Goal: Information Seeking & Learning: Find specific fact

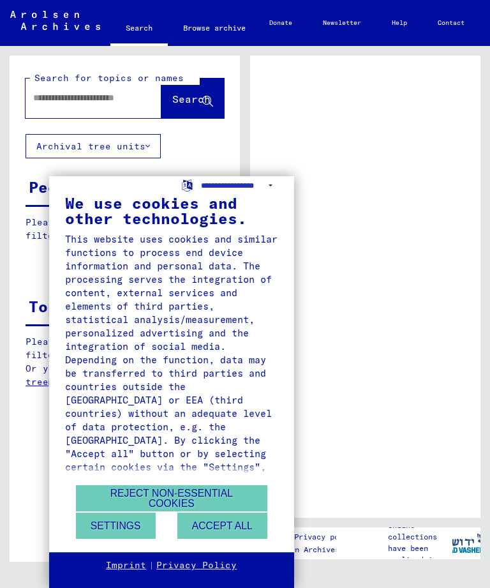
click at [257, 535] on button "Accept all" at bounding box center [222, 525] width 90 height 26
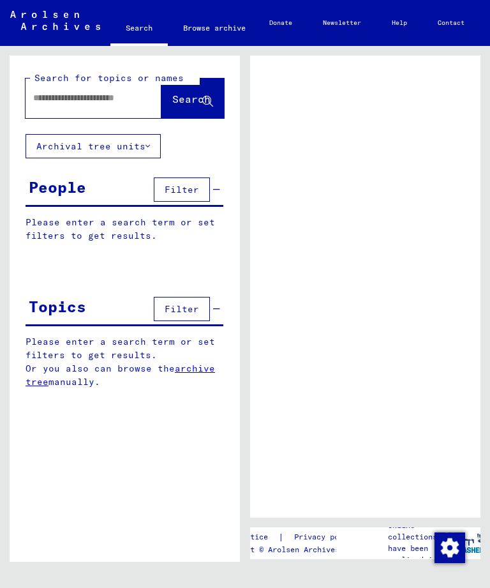
click at [103, 103] on input "text" at bounding box center [82, 97] width 98 height 13
type input "******"
click at [195, 99] on span "Search" at bounding box center [191, 99] width 38 height 13
click at [184, 98] on span "Search" at bounding box center [191, 99] width 38 height 13
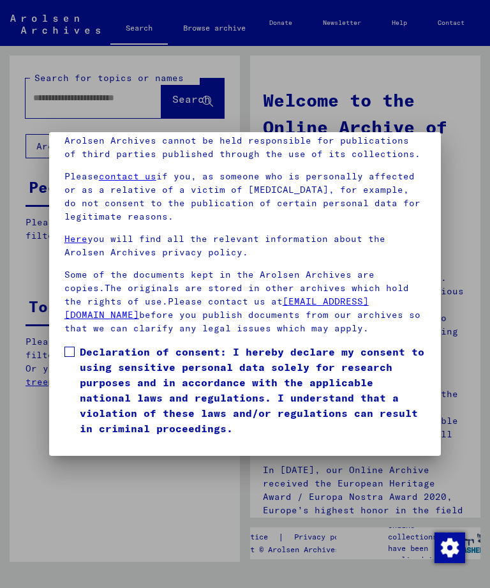
scroll to position [169, 0]
click at [88, 442] on button "I agree" at bounding box center [95, 454] width 62 height 24
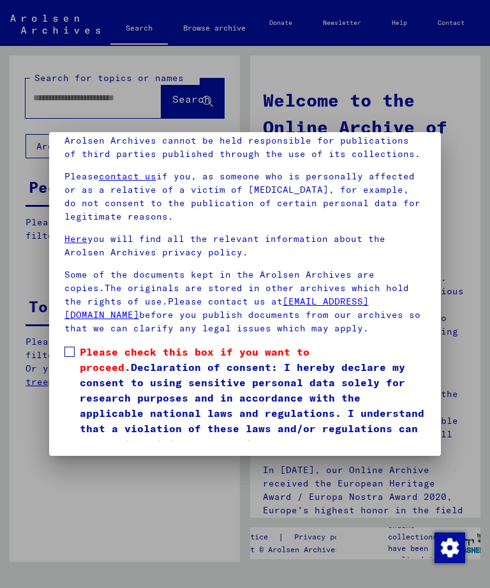
click at [75, 344] on label "Please check this box if you want to proceed. Declaration of consent: I hereby …" at bounding box center [244, 397] width 361 height 107
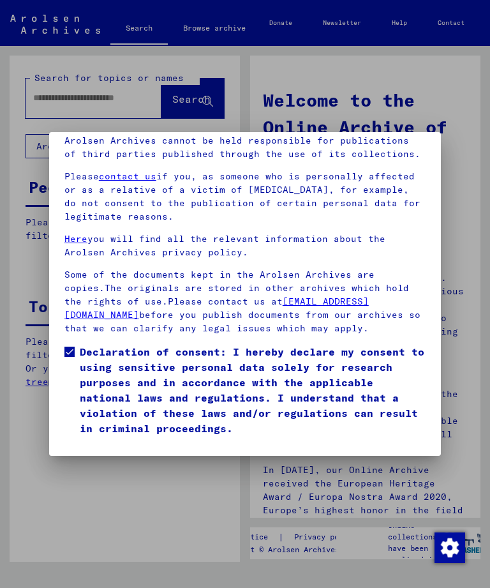
click at [88, 442] on button "I agree" at bounding box center [95, 454] width 62 height 24
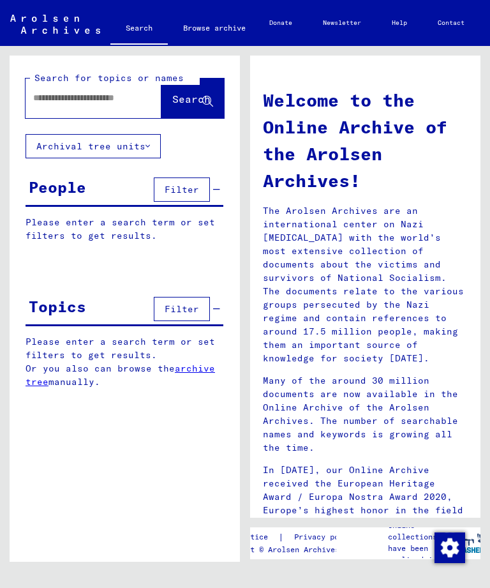
scroll to position [0, 0]
click at [63, 96] on input "text" at bounding box center [78, 97] width 90 height 13
type input "******"
click at [172, 102] on span "Search" at bounding box center [191, 99] width 38 height 13
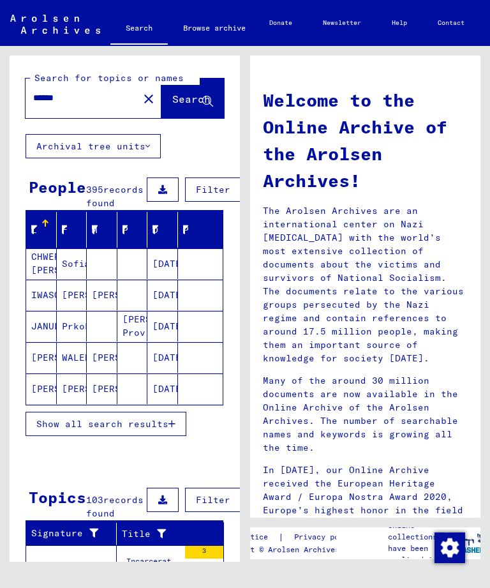
scroll to position [82, 0]
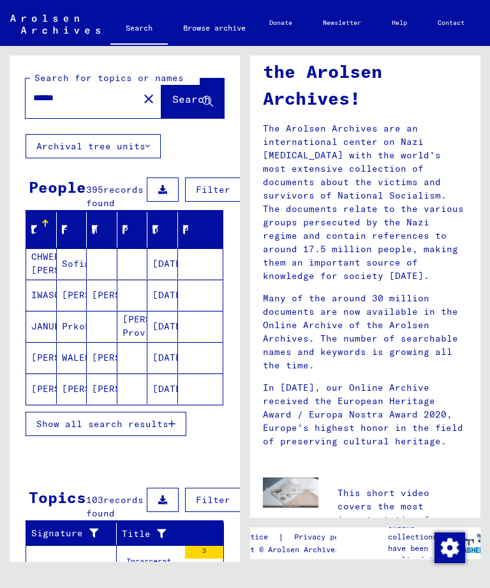
click at [37, 274] on mat-cell "CHWERSA [PERSON_NAME]" at bounding box center [41, 263] width 31 height 31
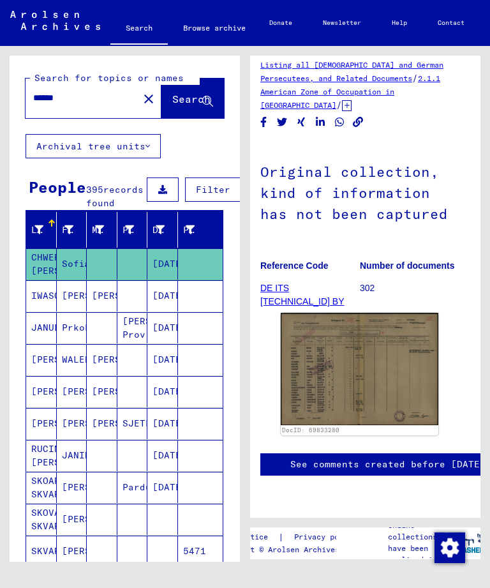
scroll to position [108, 6]
click at [389, 341] on img at bounding box center [359, 369] width 158 height 112
click at [361, 325] on img at bounding box center [359, 369] width 158 height 112
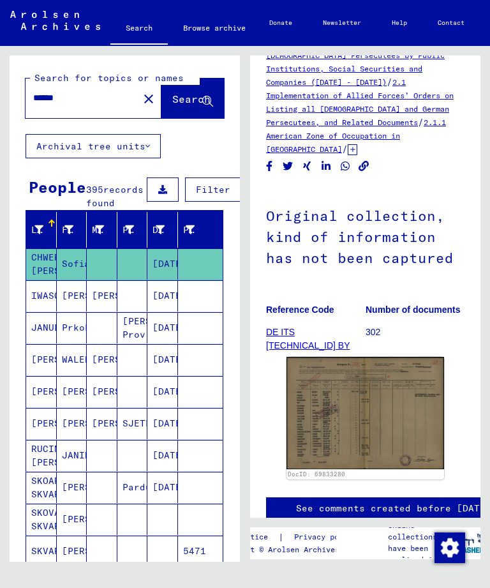
scroll to position [36, 0]
click at [370, 399] on img at bounding box center [366, 413] width 158 height 112
click at [378, 412] on img at bounding box center [366, 413] width 158 height 112
click at [80, 311] on mat-cell "[PERSON_NAME]" at bounding box center [72, 295] width 31 height 31
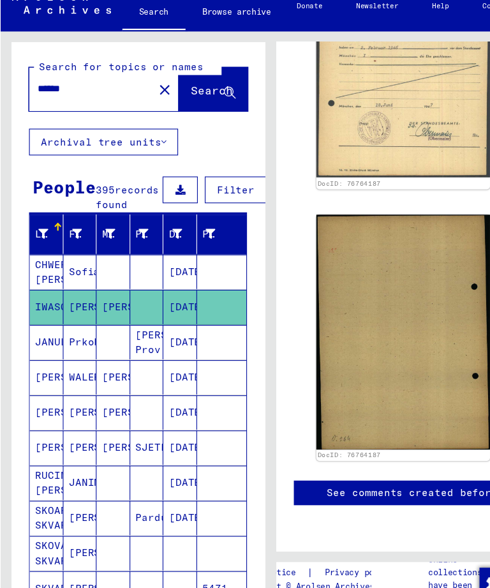
scroll to position [481, 0]
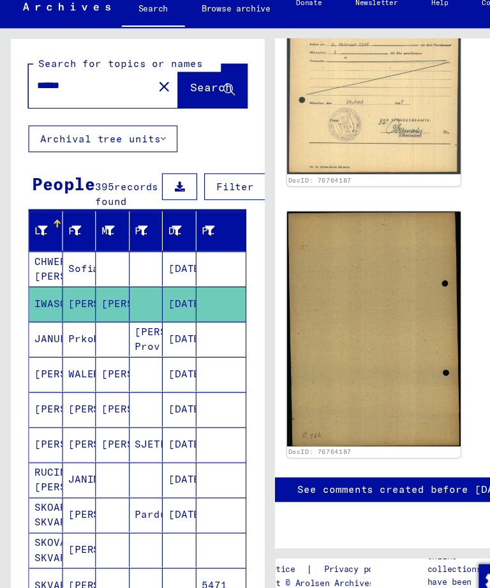
click at [135, 319] on mat-cell "Solotucha. Kr. [PERSON_NAME]. Prov. [GEOGRAPHIC_DATA]." at bounding box center [132, 327] width 31 height 31
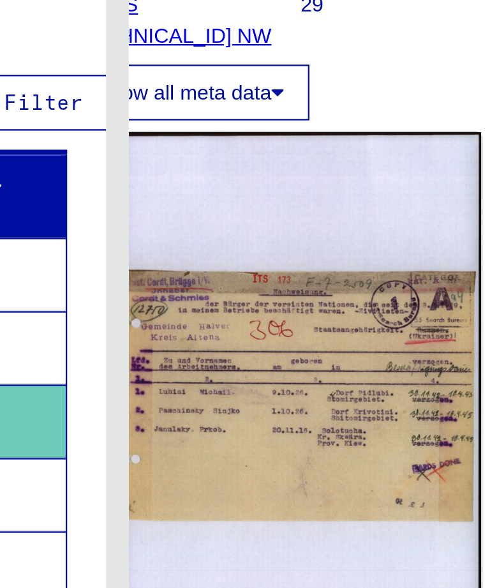
scroll to position [189, 41]
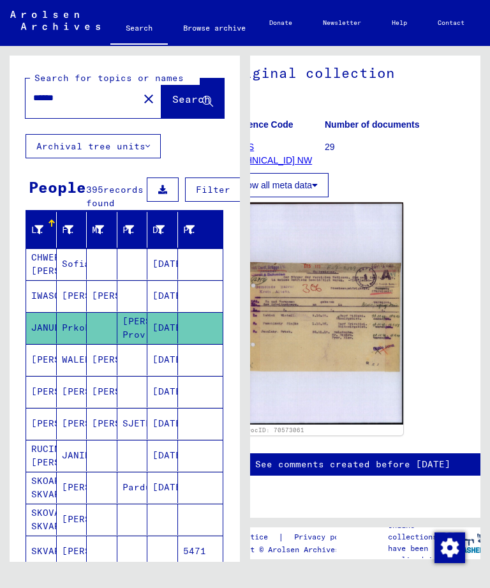
click at [111, 375] on mat-cell "[PERSON_NAME]" at bounding box center [102, 359] width 31 height 31
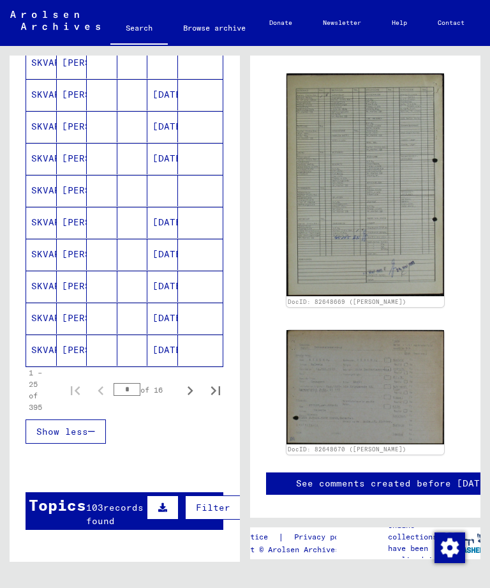
scroll to position [714, 0]
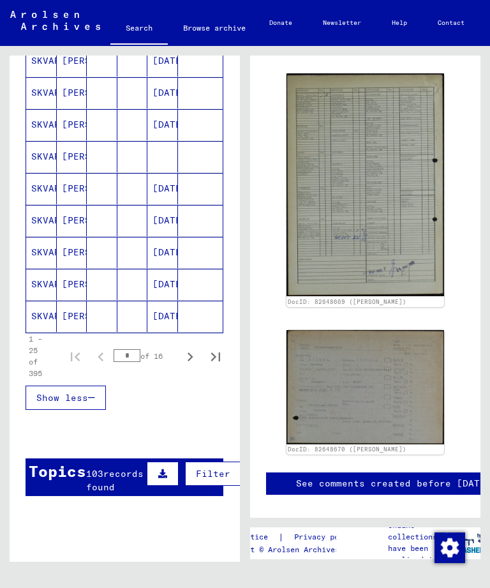
click at [183, 366] on icon "Next page" at bounding box center [190, 357] width 18 height 18
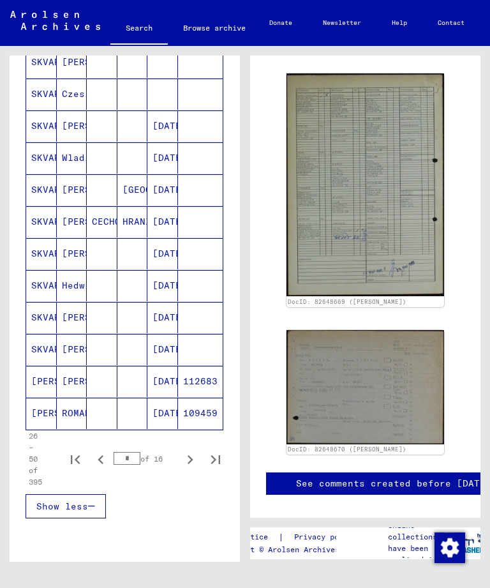
scroll to position [645, 0]
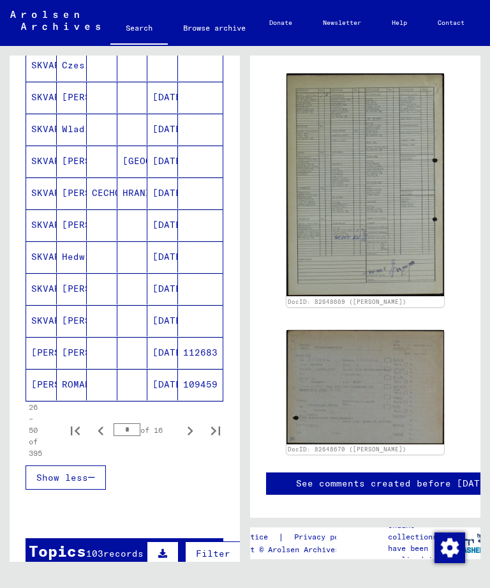
click at [189, 440] on icon "Next page" at bounding box center [190, 431] width 18 height 18
type input "*"
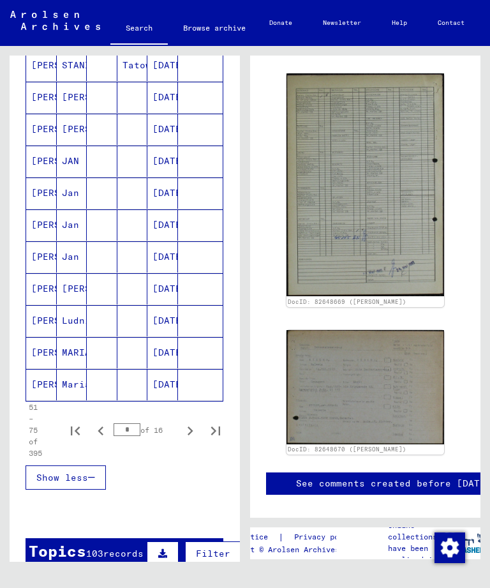
click at [75, 368] on mat-cell "MARIANNA" at bounding box center [72, 352] width 31 height 31
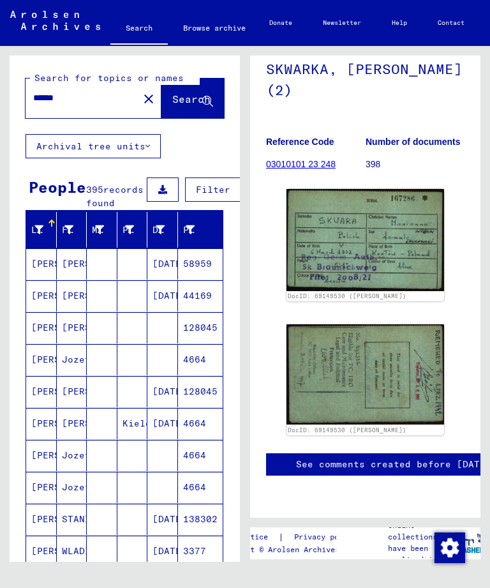
click at [94, 96] on input "******" at bounding box center [82, 97] width 98 height 13
type input "**********"
click at [195, 96] on span "Search" at bounding box center [191, 99] width 38 height 13
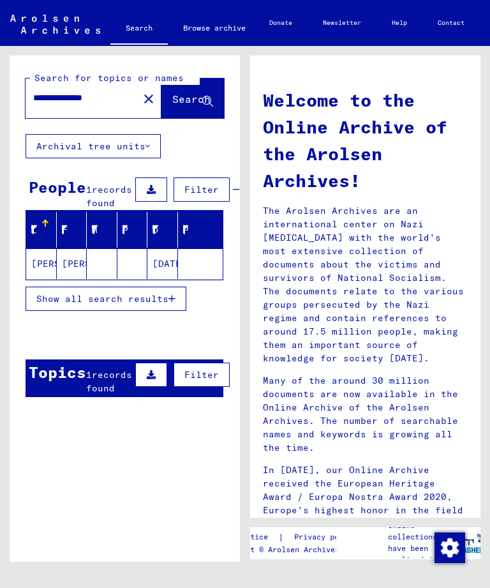
click at [77, 279] on mat-cell "[PERSON_NAME]" at bounding box center [72, 263] width 31 height 31
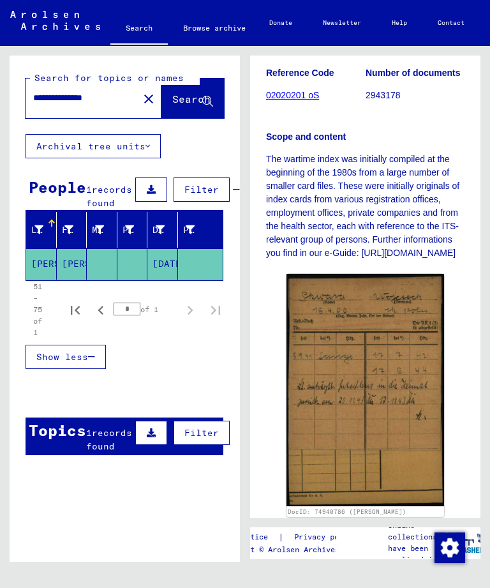
scroll to position [314, 0]
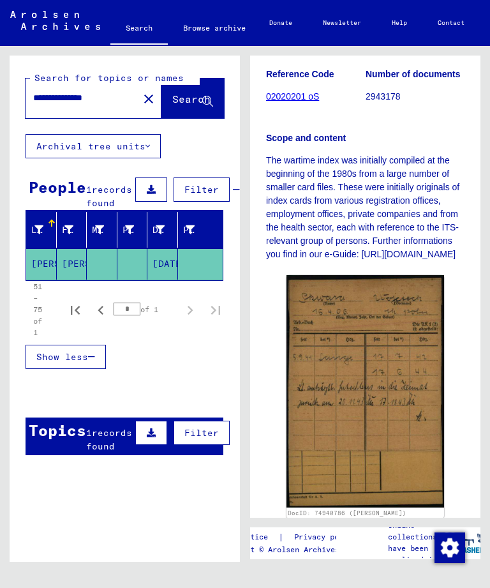
click at [389, 440] on img at bounding box center [366, 391] width 158 height 232
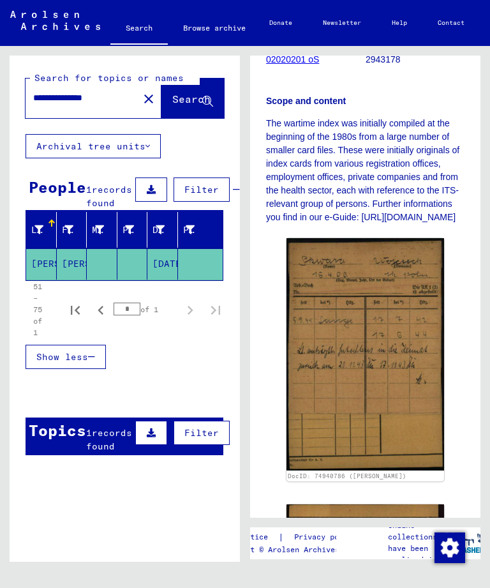
scroll to position [350, 0]
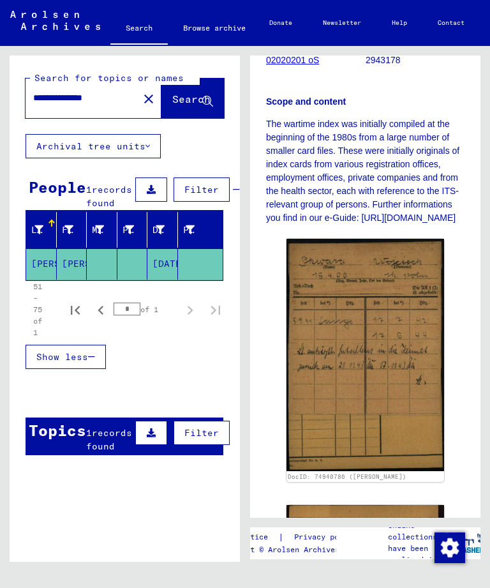
click at [354, 363] on img at bounding box center [366, 355] width 158 height 232
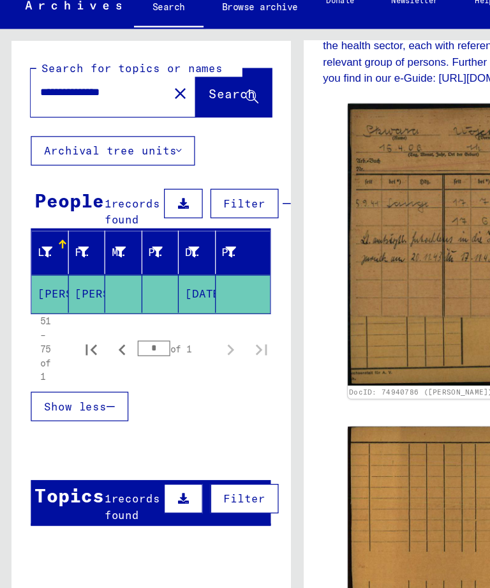
scroll to position [482, 0]
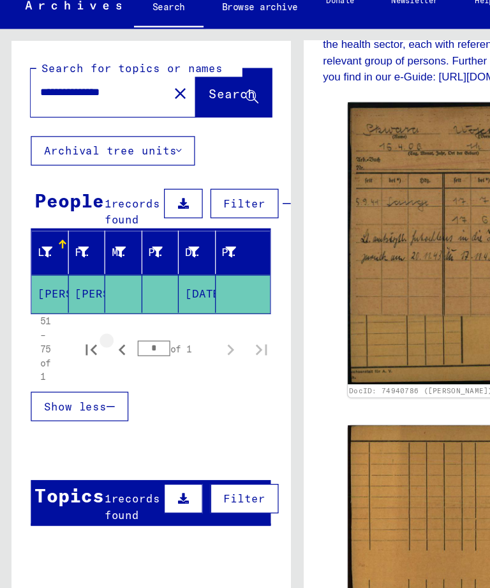
click at [105, 303] on icon "Previous page" at bounding box center [101, 310] width 18 height 18
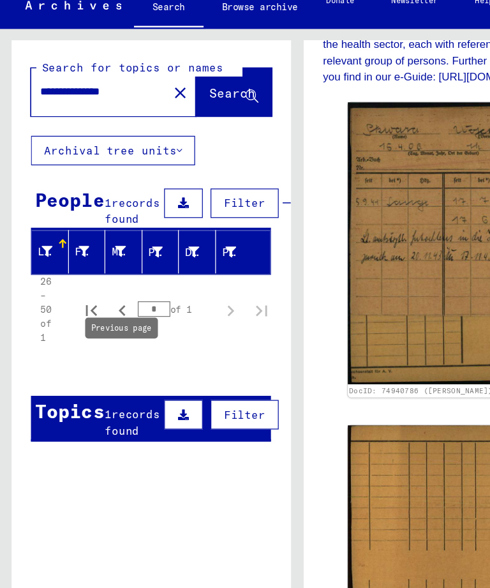
scroll to position [10, 4]
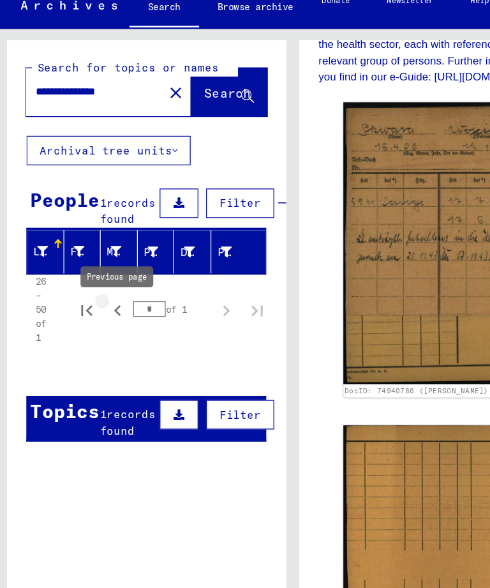
click at [103, 269] on icon "Previous page" at bounding box center [97, 278] width 18 height 18
type input "*"
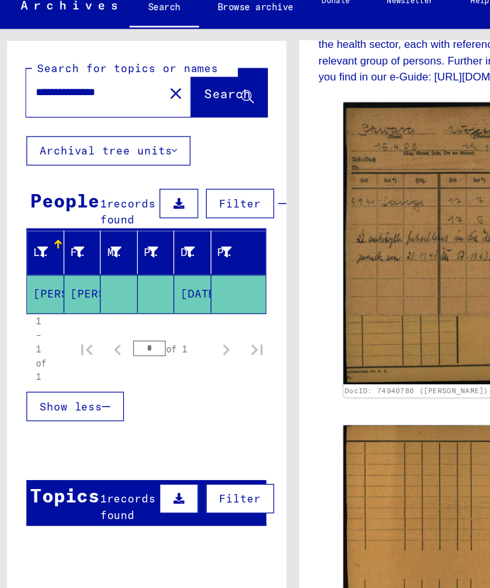
click at [36, 248] on mat-cell "[PERSON_NAME]" at bounding box center [37, 263] width 31 height 31
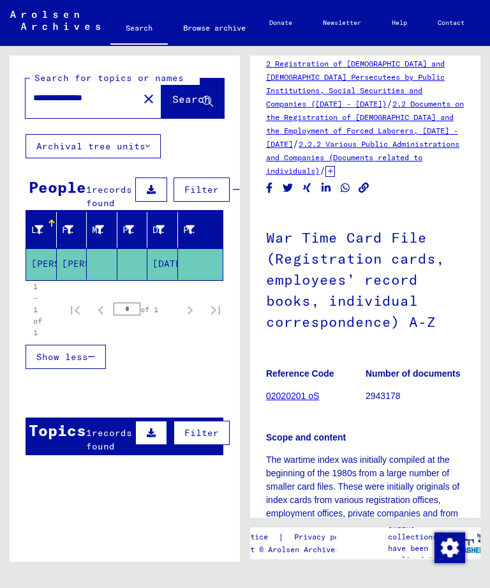
click at [116, 99] on input "**********" at bounding box center [82, 97] width 98 height 13
type input "******"
click at [186, 96] on span "Search" at bounding box center [191, 99] width 38 height 13
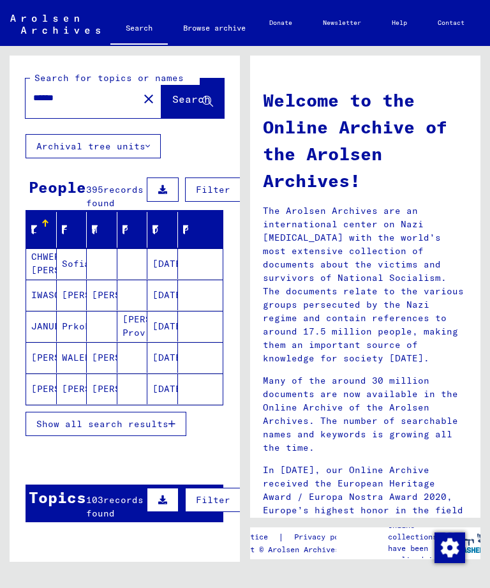
click at [68, 276] on mat-cell "Sofia" at bounding box center [72, 263] width 31 height 31
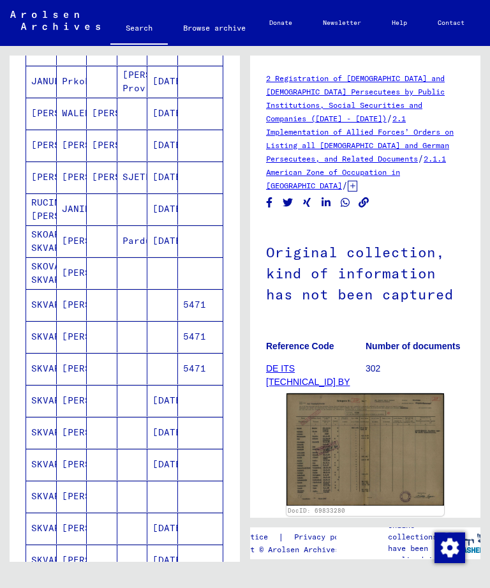
scroll to position [251, 0]
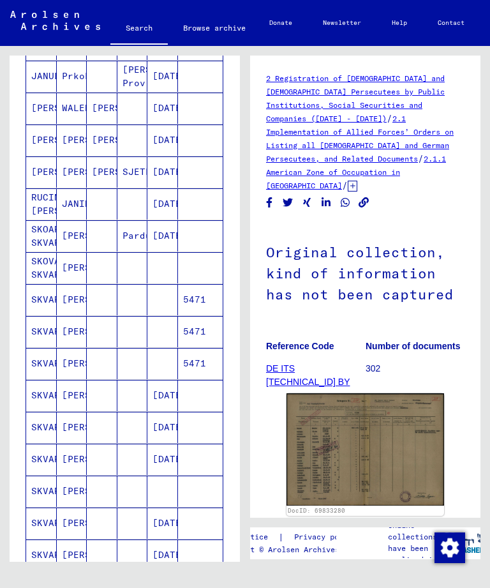
click at [75, 379] on mat-cell "[PERSON_NAME]" at bounding box center [72, 363] width 31 height 31
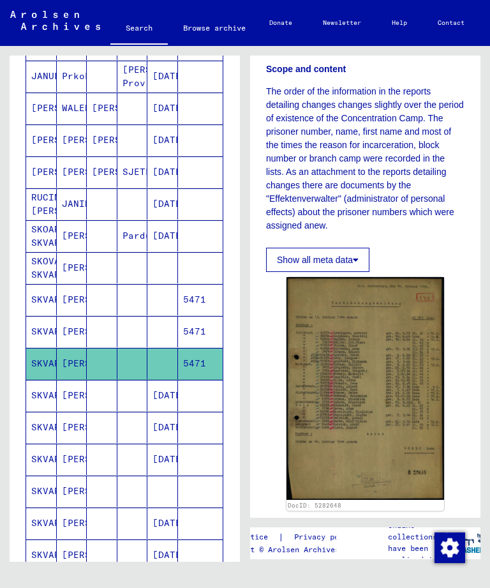
scroll to position [236, 0]
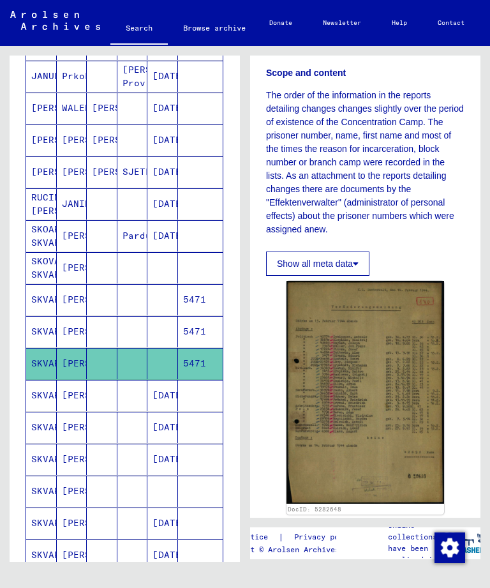
click at [399, 373] on img at bounding box center [366, 392] width 158 height 223
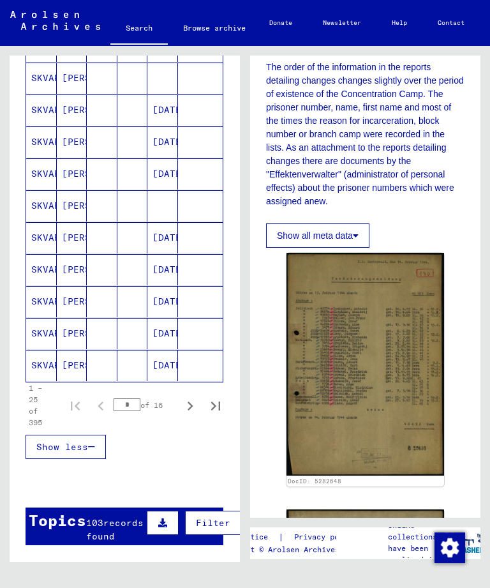
scroll to position [680, 0]
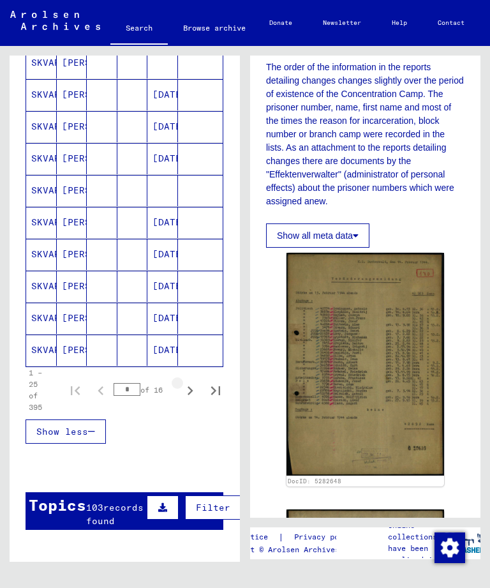
click at [189, 395] on icon "Next page" at bounding box center [191, 390] width 6 height 9
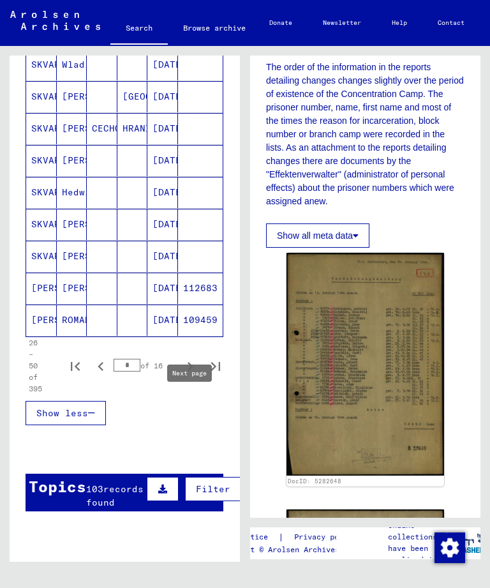
scroll to position [669, 0]
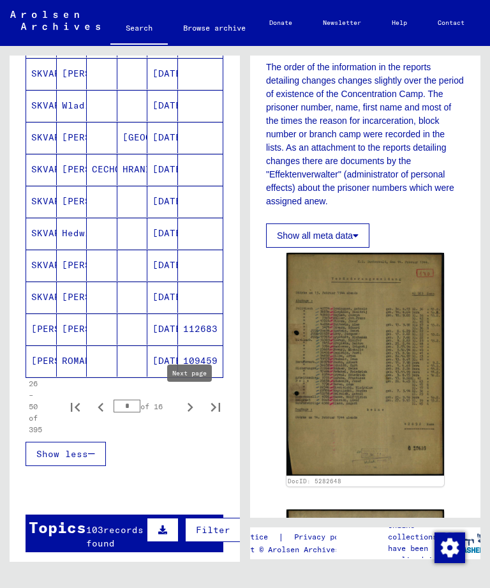
click at [189, 412] on icon "Next page" at bounding box center [191, 407] width 6 height 9
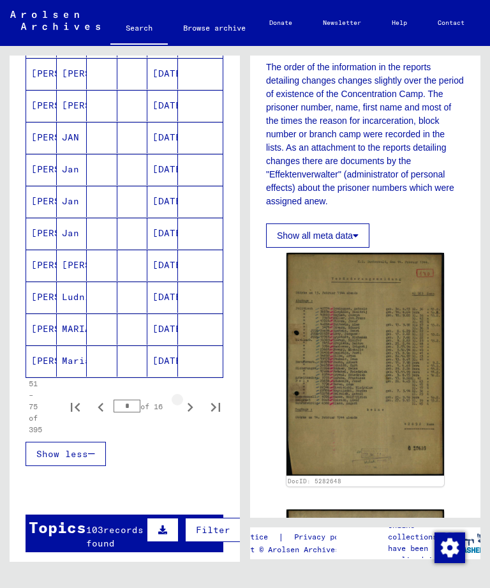
click at [191, 412] on icon "Next page" at bounding box center [191, 407] width 6 height 9
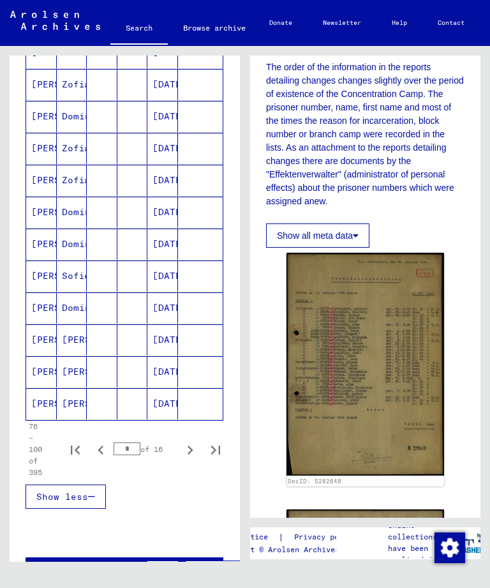
scroll to position [622, 0]
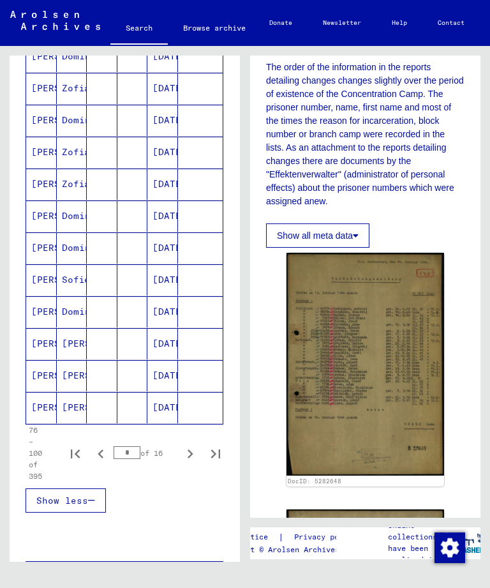
click at [190, 463] on icon "Next page" at bounding box center [190, 454] width 18 height 18
type input "*"
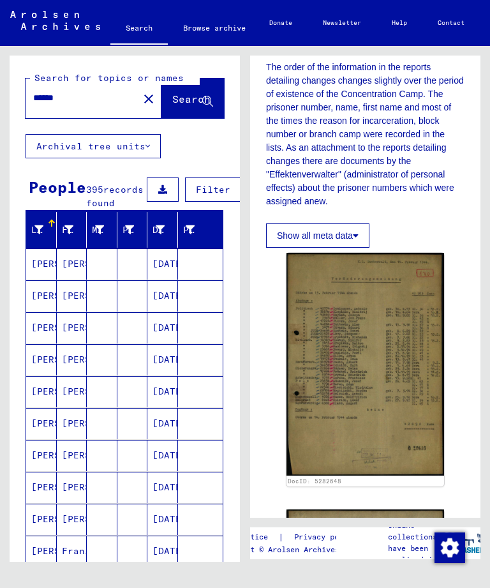
scroll to position [0, 0]
click at [136, 88] on button "close" at bounding box center [149, 99] width 26 height 26
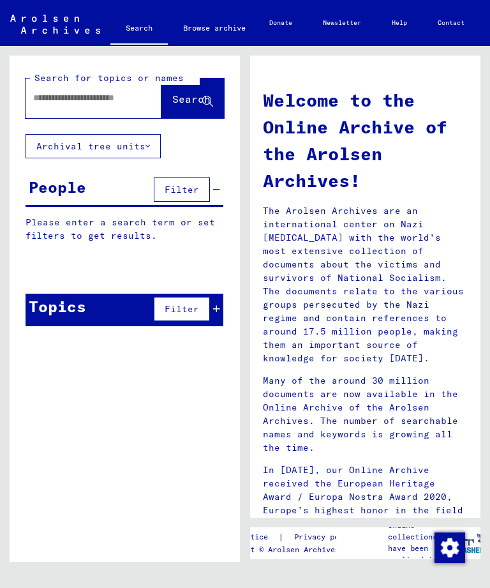
click at [93, 103] on input "text" at bounding box center [78, 97] width 90 height 13
type input "*"
type input "*******"
click at [183, 93] on span "Search" at bounding box center [191, 99] width 38 height 13
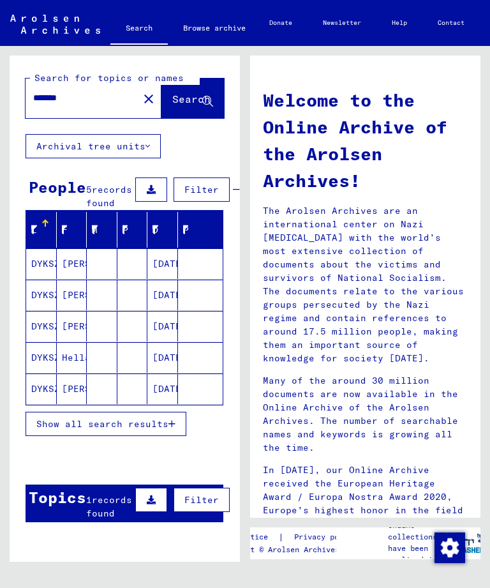
click at [73, 341] on mat-cell "[PERSON_NAME]" at bounding box center [72, 326] width 31 height 31
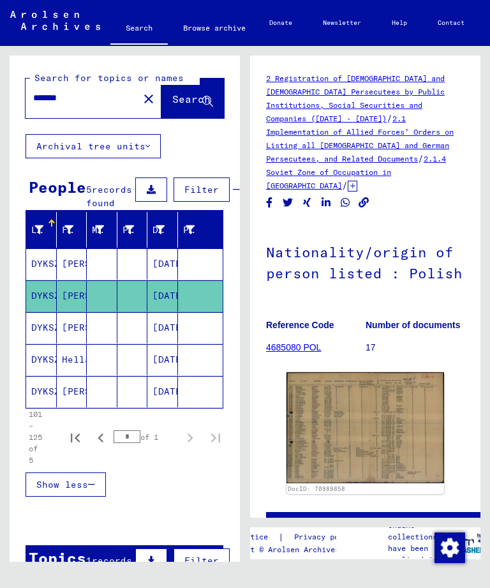
click at [75, 343] on mat-cell "[PERSON_NAME]" at bounding box center [72, 327] width 31 height 31
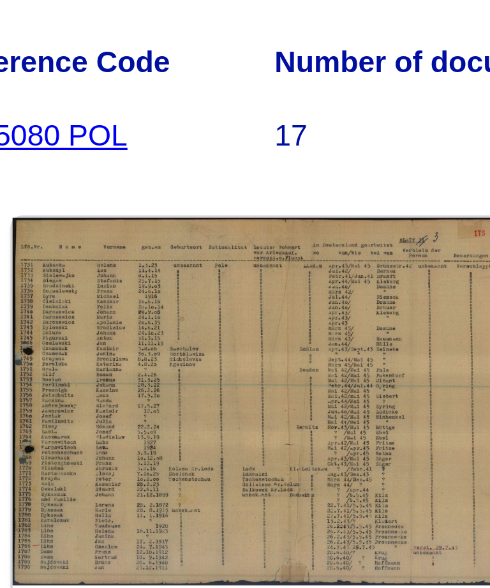
scroll to position [29, 13]
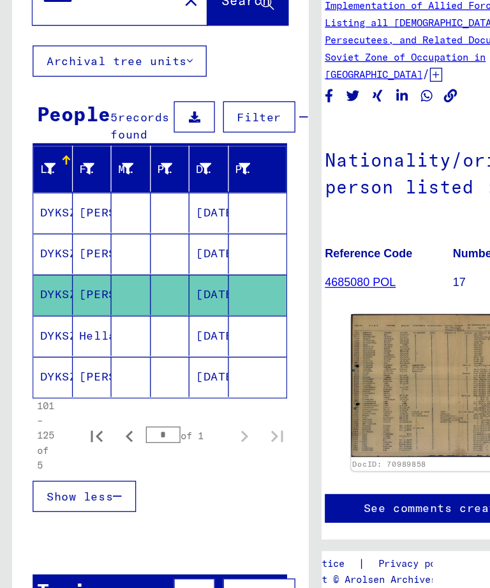
click at [104, 429] on icon "Previous page" at bounding box center [101, 438] width 18 height 18
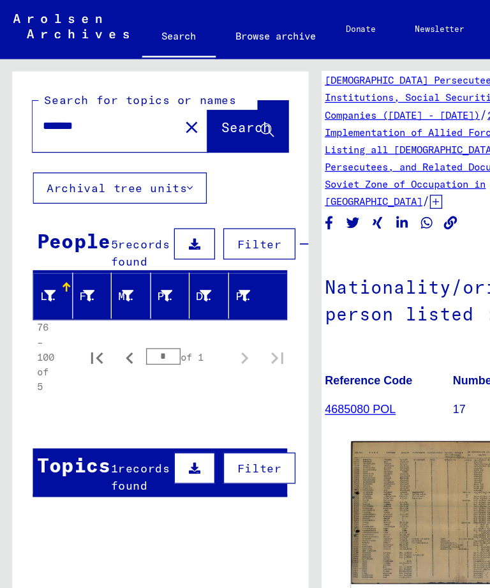
click at [108, 103] on input "*******" at bounding box center [82, 97] width 98 height 13
click at [185, 102] on span "Search" at bounding box center [191, 99] width 38 height 13
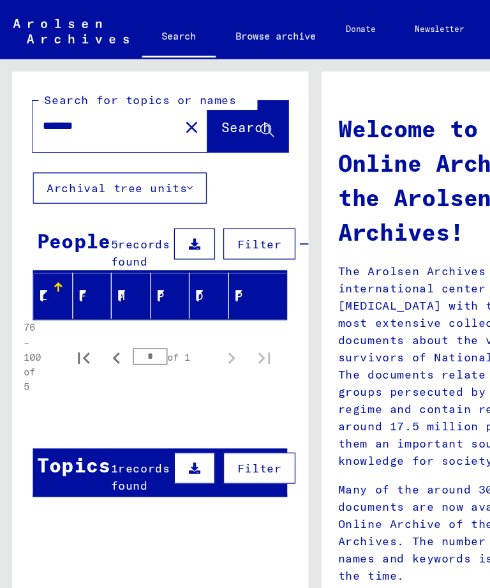
click at [184, 105] on span "Search" at bounding box center [191, 99] width 38 height 13
click at [66, 276] on icon "First page" at bounding box center [65, 278] width 9 height 9
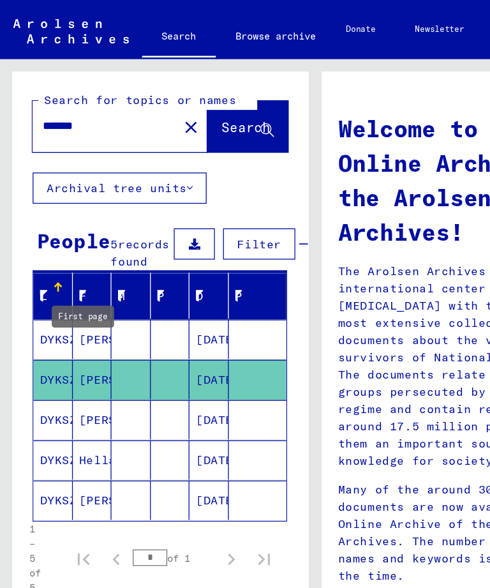
type input "*"
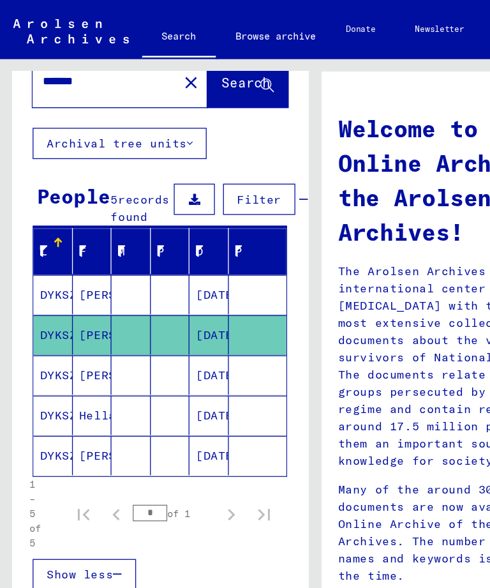
scroll to position [34, 0]
click at [71, 292] on mat-cell "[PERSON_NAME]" at bounding box center [72, 291] width 31 height 31
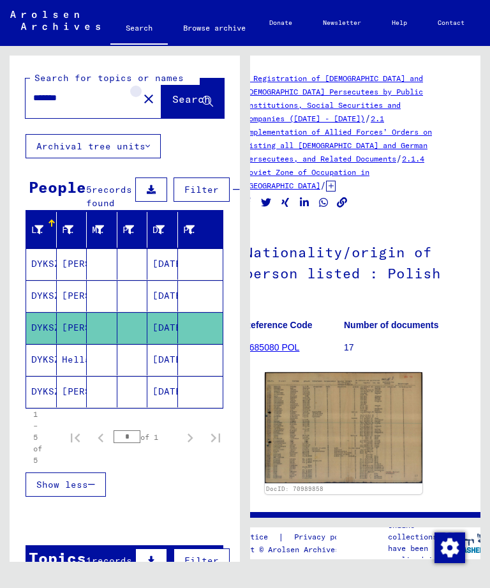
click at [141, 91] on mat-icon "close" at bounding box center [148, 98] width 15 height 15
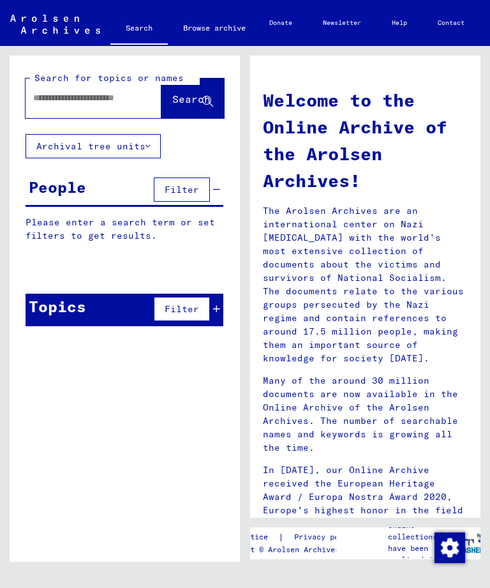
click at [97, 91] on input "text" at bounding box center [78, 97] width 90 height 13
type input "****"
click at [183, 93] on span "Search" at bounding box center [191, 99] width 38 height 13
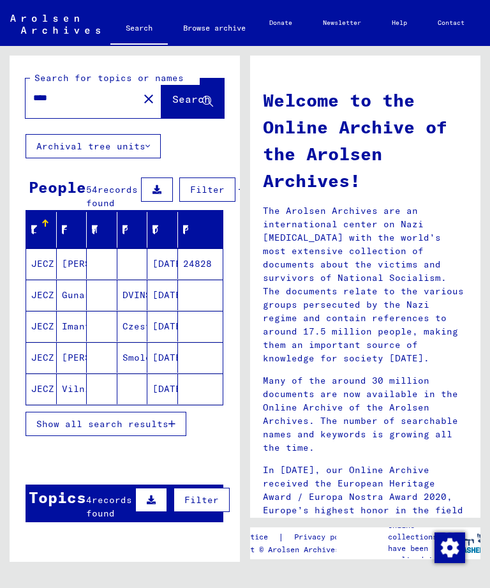
click at [42, 258] on mat-cell "JECZ" at bounding box center [41, 263] width 31 height 31
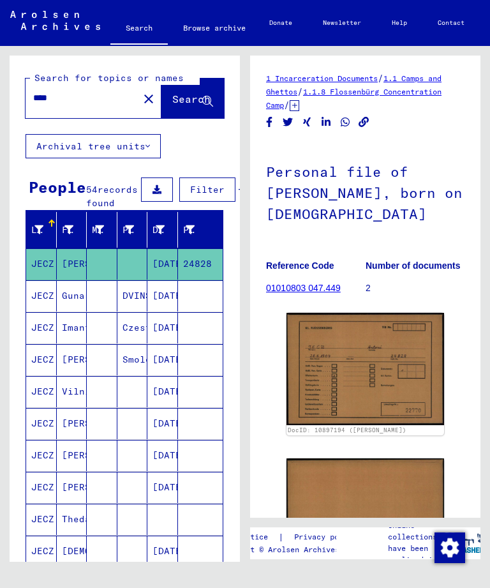
click at [116, 91] on input "****" at bounding box center [82, 97] width 98 height 13
click at [141, 91] on mat-icon "close" at bounding box center [148, 98] width 15 height 15
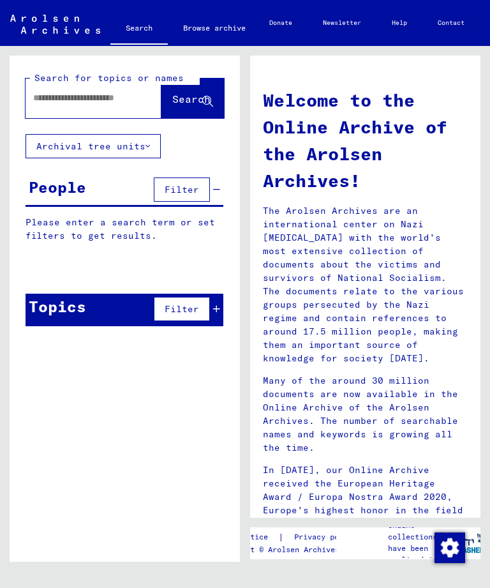
click at [93, 91] on input "text" at bounding box center [78, 97] width 90 height 13
type input "*****"
click at [190, 93] on span "Search" at bounding box center [191, 99] width 38 height 13
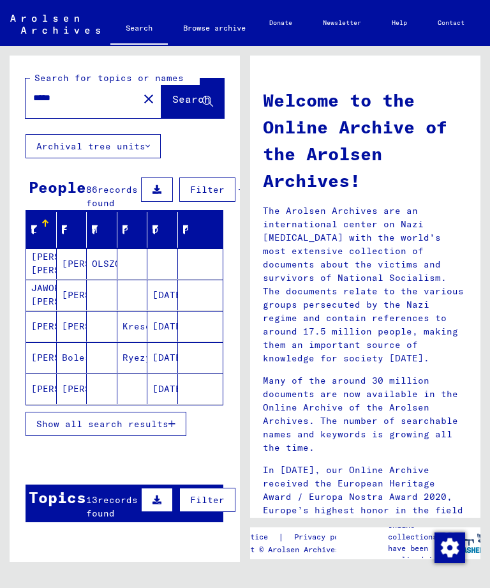
click at [68, 358] on mat-cell "Boleslaw" at bounding box center [72, 357] width 31 height 31
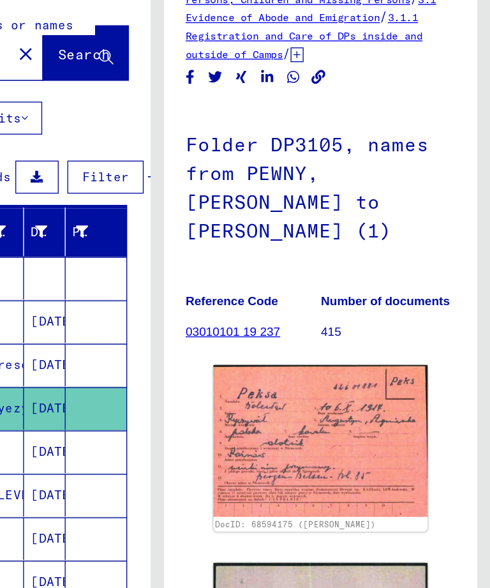
scroll to position [33, 0]
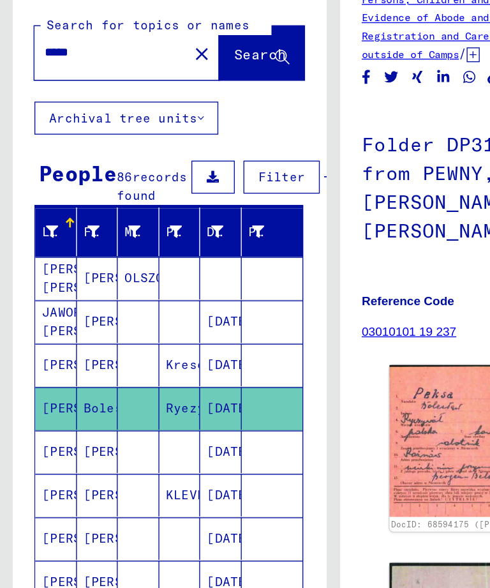
click at [70, 248] on mat-cell "[PERSON_NAME]" at bounding box center [72, 263] width 31 height 31
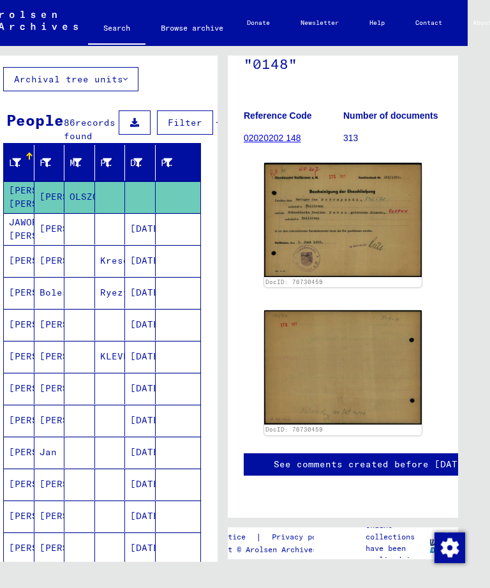
click at [11, 297] on mat-cell "[PERSON_NAME]" at bounding box center [19, 292] width 31 height 31
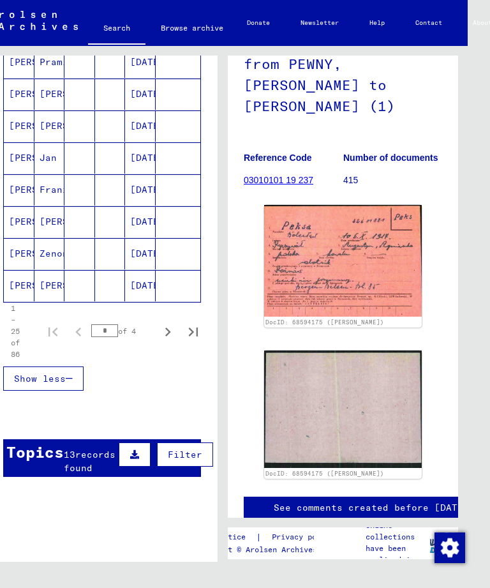
scroll to position [768, 0]
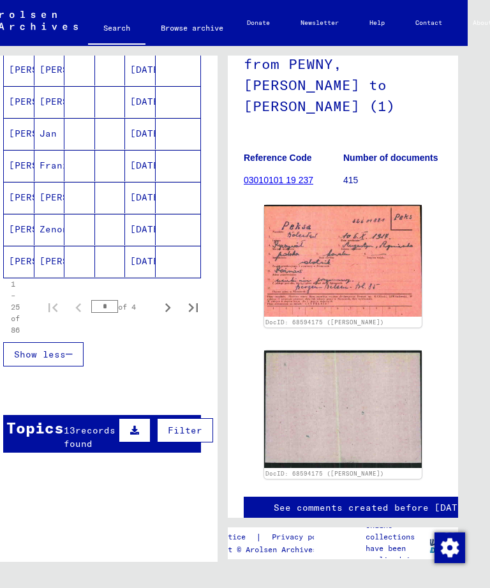
click at [164, 304] on icon "Next page" at bounding box center [168, 308] width 18 height 18
type input "*"
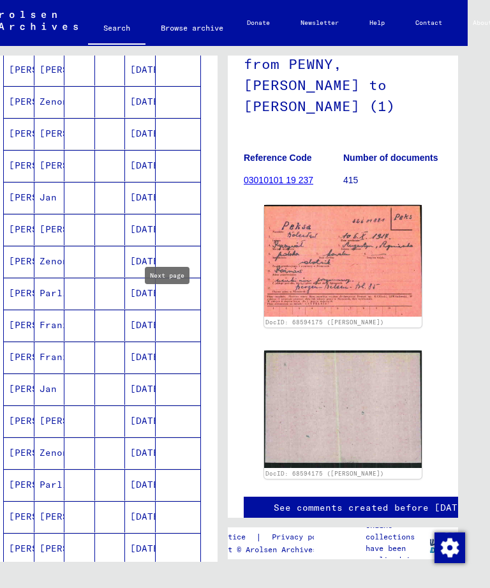
scroll to position [230, 0]
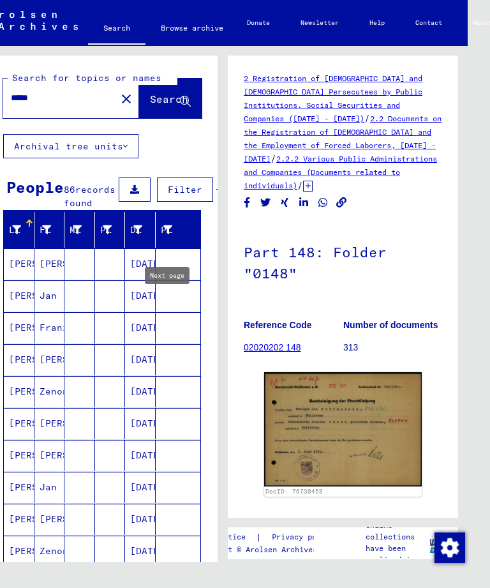
click at [119, 91] on mat-icon "close" at bounding box center [126, 98] width 15 height 15
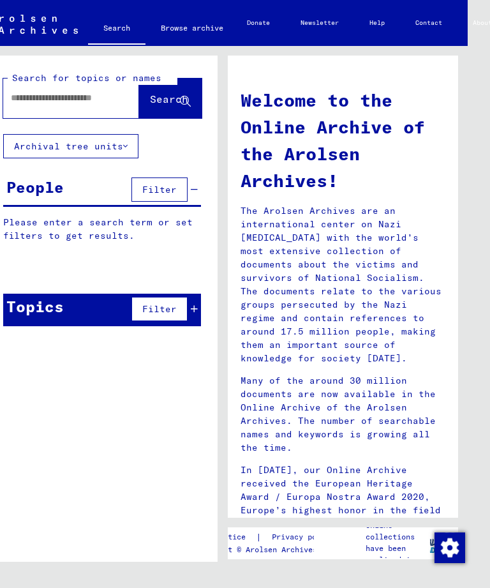
click at [33, 91] on input "text" at bounding box center [56, 97] width 90 height 13
type input "**********"
click at [155, 93] on span "Search" at bounding box center [170, 99] width 41 height 13
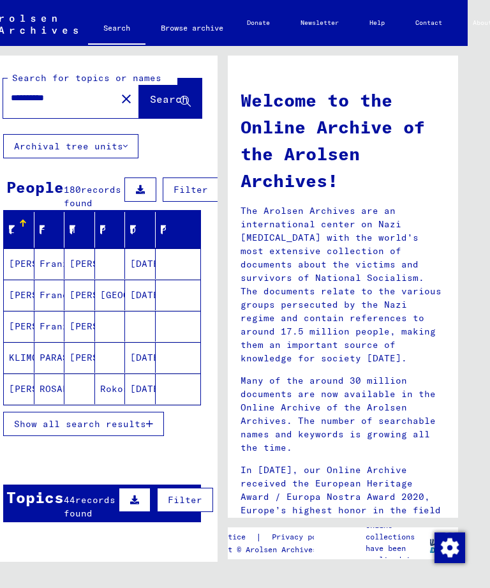
scroll to position [23, 0]
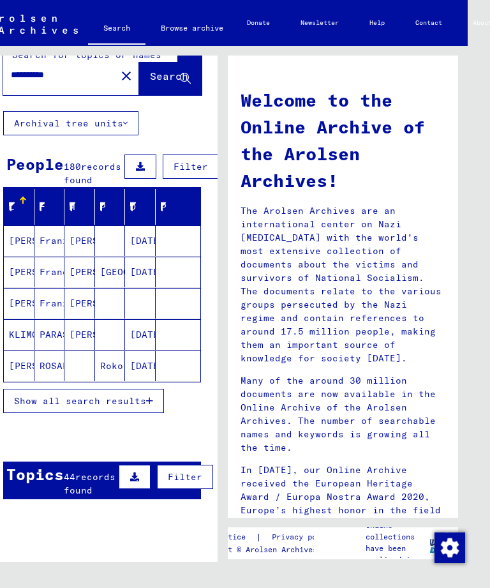
click at [56, 334] on mat-cell "PARASKIEWIA" at bounding box center [49, 334] width 31 height 31
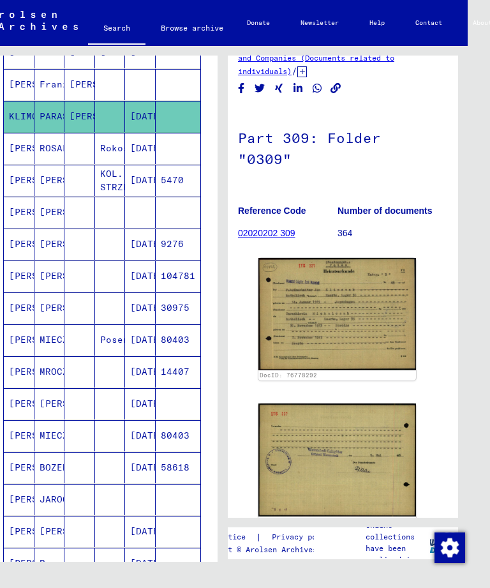
scroll to position [250, 0]
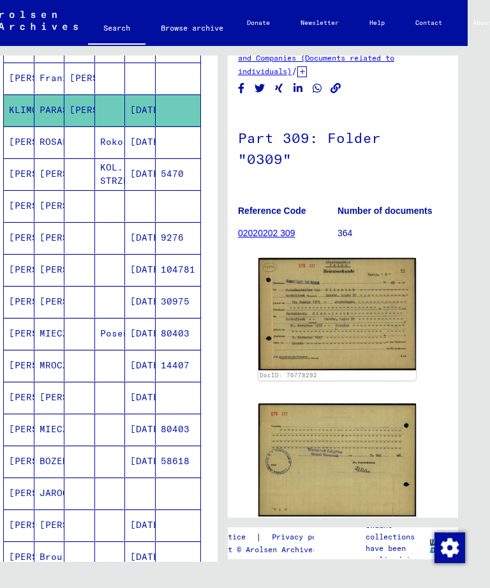
click at [43, 339] on mat-cell "MIECZYSLAW" at bounding box center [49, 333] width 31 height 31
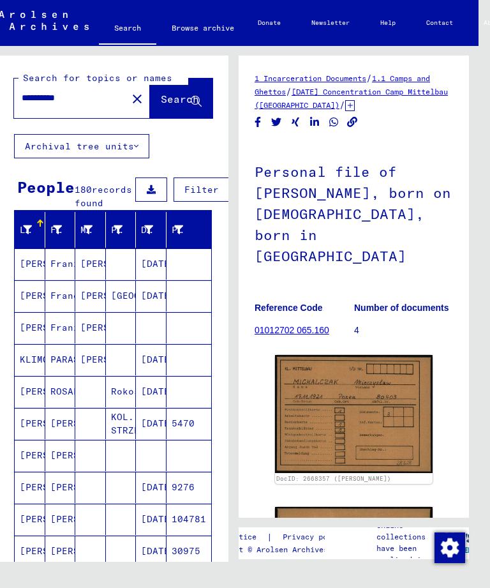
click at [85, 91] on input "**********" at bounding box center [71, 97] width 98 height 13
click at [124, 93] on button "close" at bounding box center [137, 99] width 26 height 26
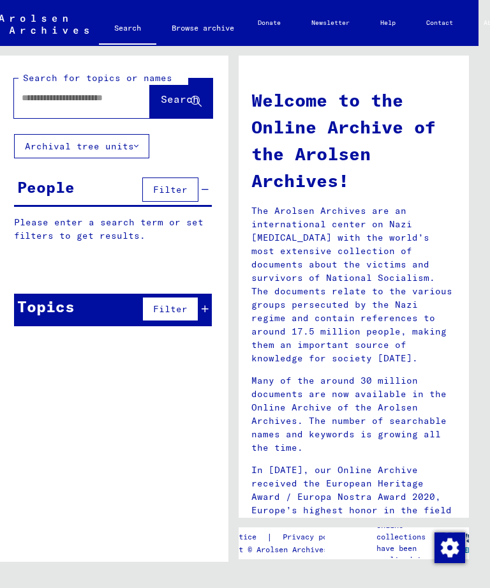
click at [43, 91] on input "text" at bounding box center [67, 97] width 90 height 13
type input "******"
click at [180, 93] on button "Search" at bounding box center [181, 99] width 63 height 40
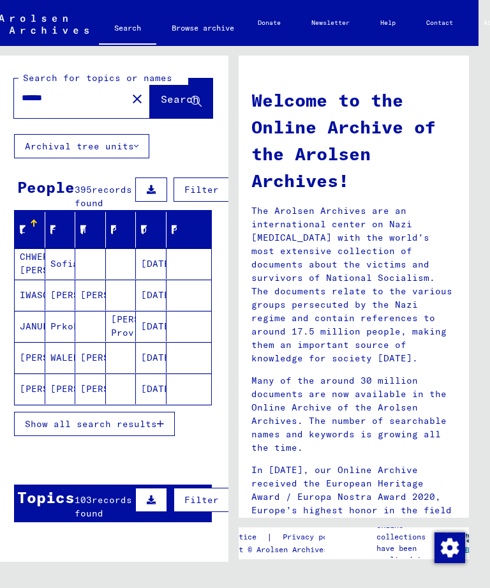
click at [138, 420] on span "Show all search results" at bounding box center [91, 423] width 132 height 11
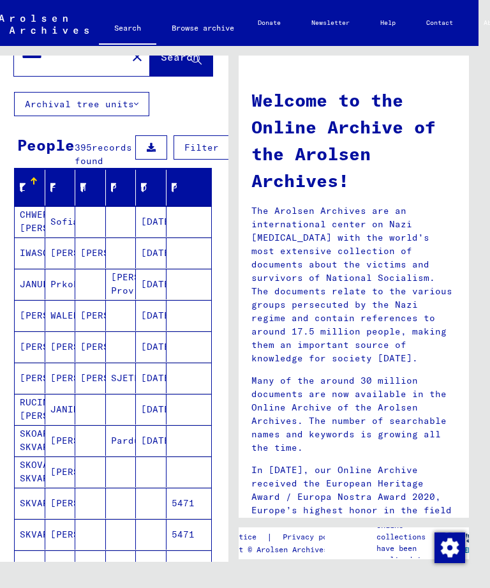
scroll to position [42, 0]
click at [72, 444] on mat-cell "[PERSON_NAME]" at bounding box center [60, 440] width 31 height 31
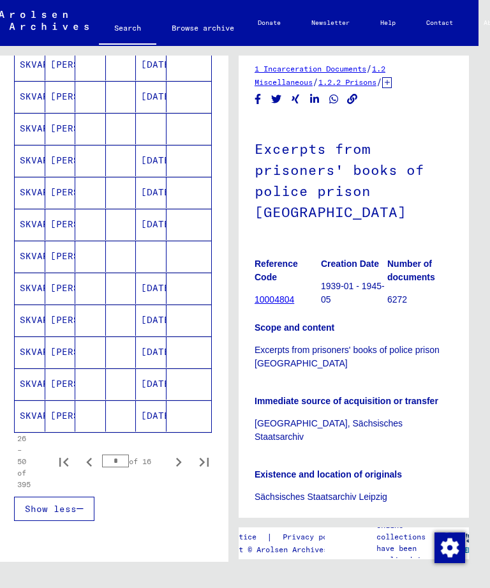
scroll to position [634, 0]
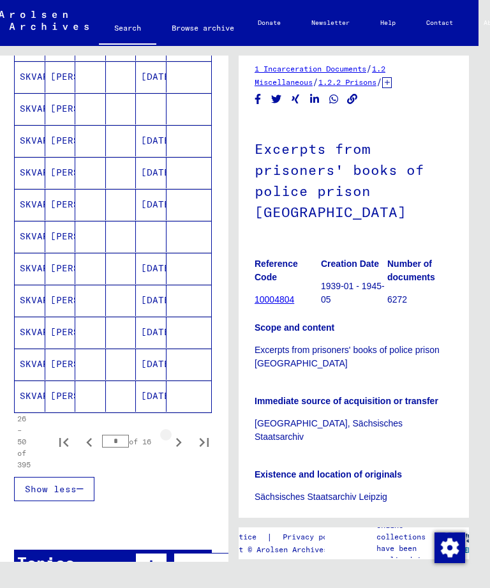
click at [175, 444] on icon "Next page" at bounding box center [179, 442] width 18 height 18
type input "*"
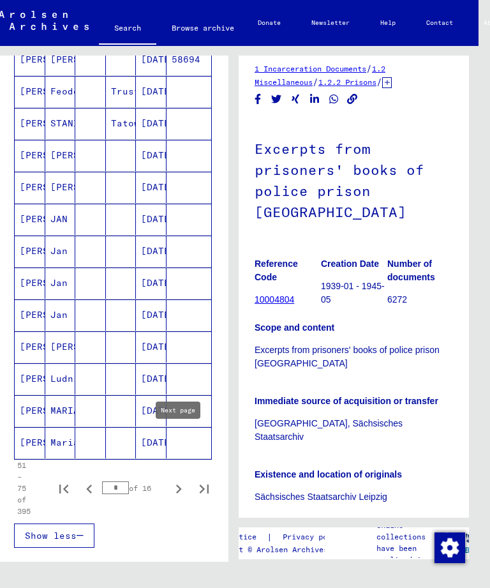
scroll to position [577, 0]
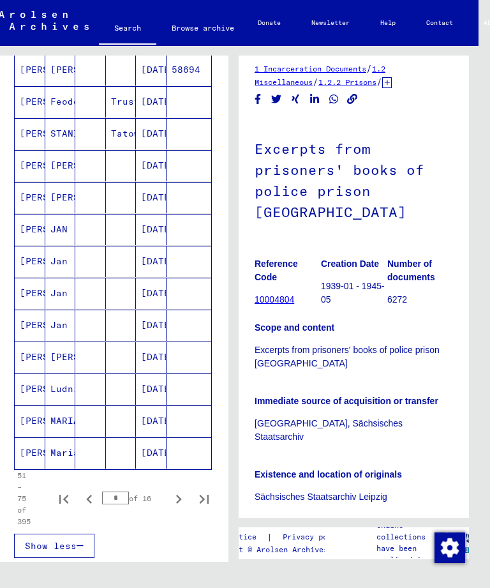
click at [65, 262] on mat-cell "Jan" at bounding box center [60, 261] width 31 height 31
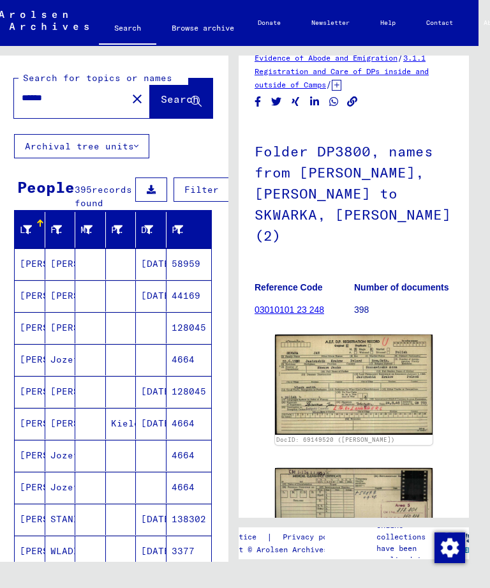
scroll to position [-1, 0]
click at [73, 91] on input "******" at bounding box center [71, 97] width 98 height 13
type input "**********"
click at [177, 93] on span "Search" at bounding box center [180, 99] width 38 height 13
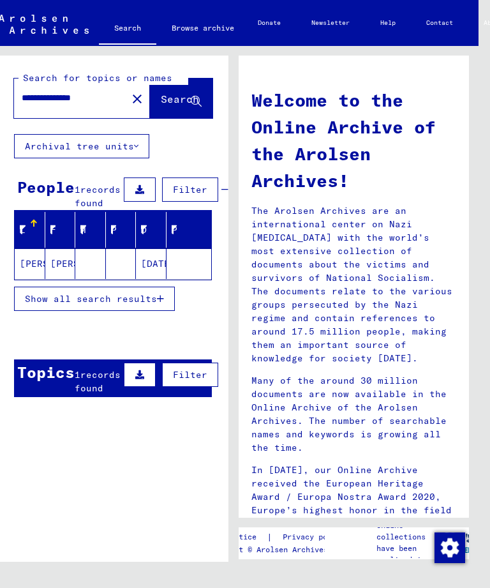
click at [63, 268] on mat-cell "[PERSON_NAME]" at bounding box center [60, 263] width 31 height 31
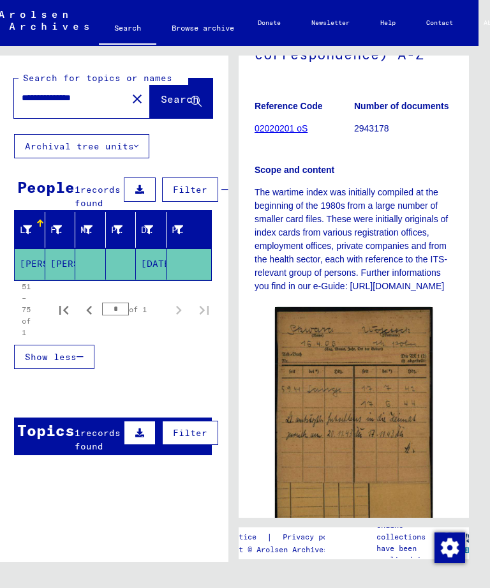
scroll to position [282, 0]
click at [285, 123] on link "02020201 oS" at bounding box center [281, 128] width 53 height 10
click at [293, 123] on link "02020201 oS" at bounding box center [281, 128] width 53 height 10
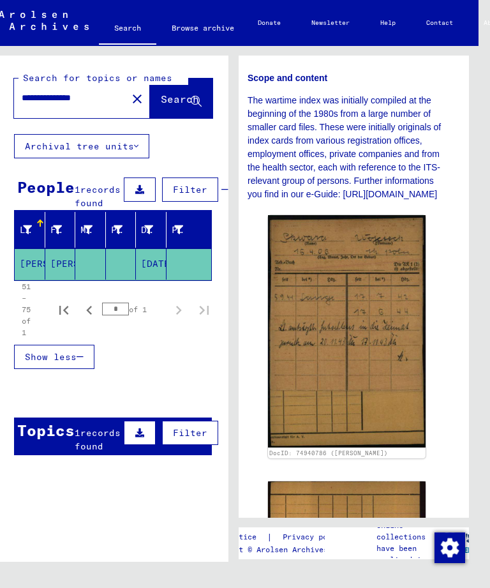
scroll to position [375, 8]
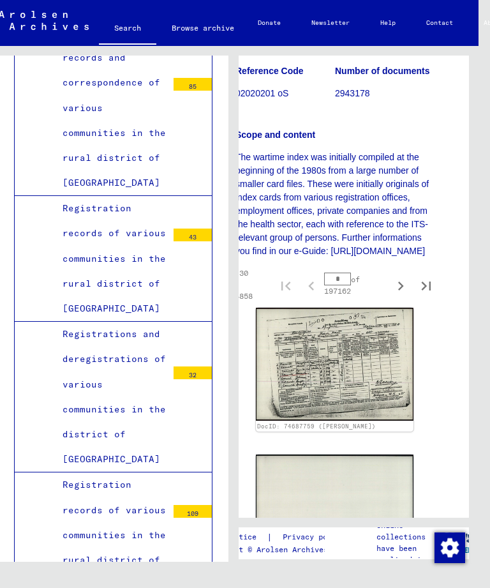
scroll to position [4, 41]
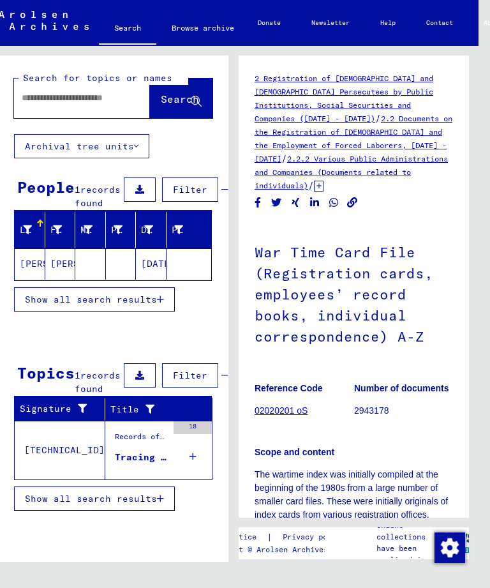
type input "********"
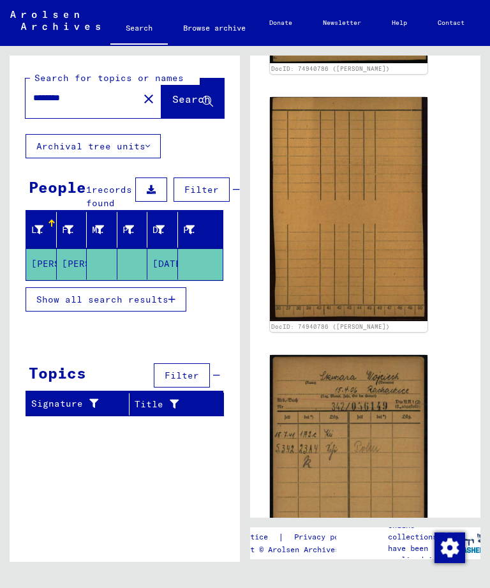
scroll to position [775, 18]
